Goal: Task Accomplishment & Management: Complete application form

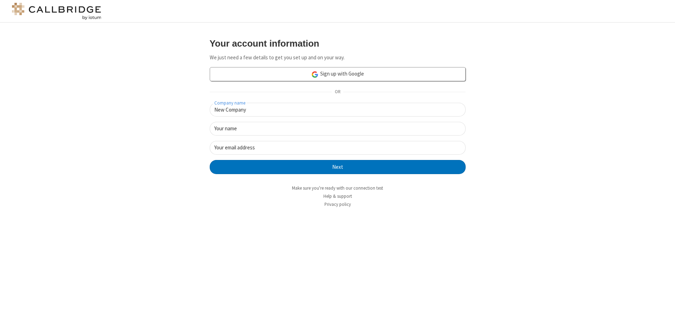
type input "New Company"
type input "New User"
type input "newUser@newUser.freesmackdown.b"
click button "Next" at bounding box center [338, 167] width 256 height 14
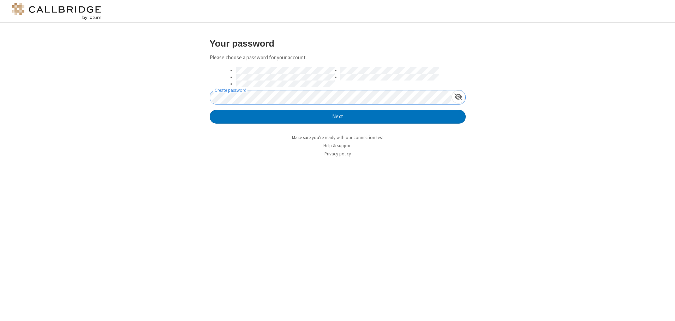
click at [210, 110] on button "Next" at bounding box center [338, 117] width 256 height 14
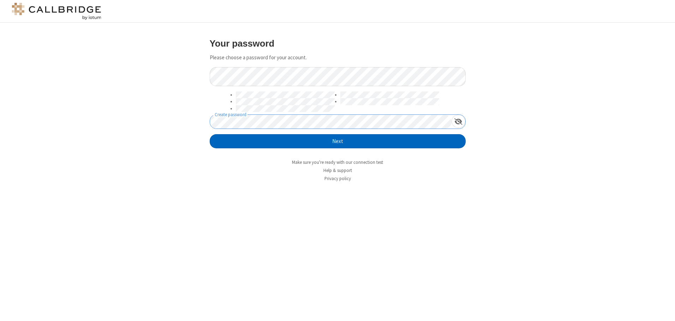
click at [338, 141] on button "Next" at bounding box center [338, 141] width 256 height 14
